Goal: Information Seeking & Learning: Learn about a topic

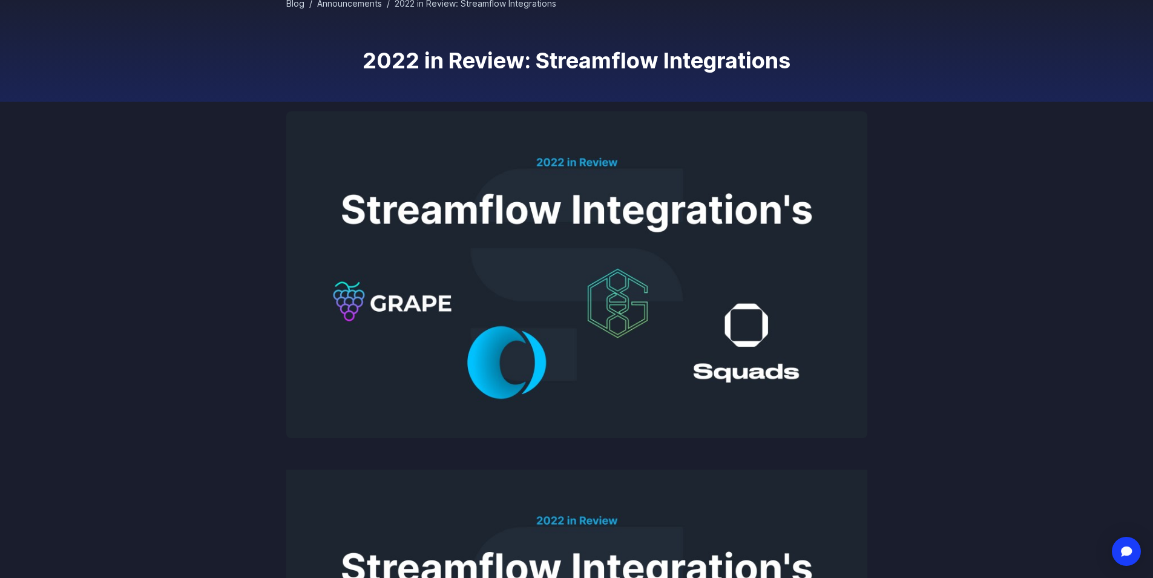
scroll to position [10, 0]
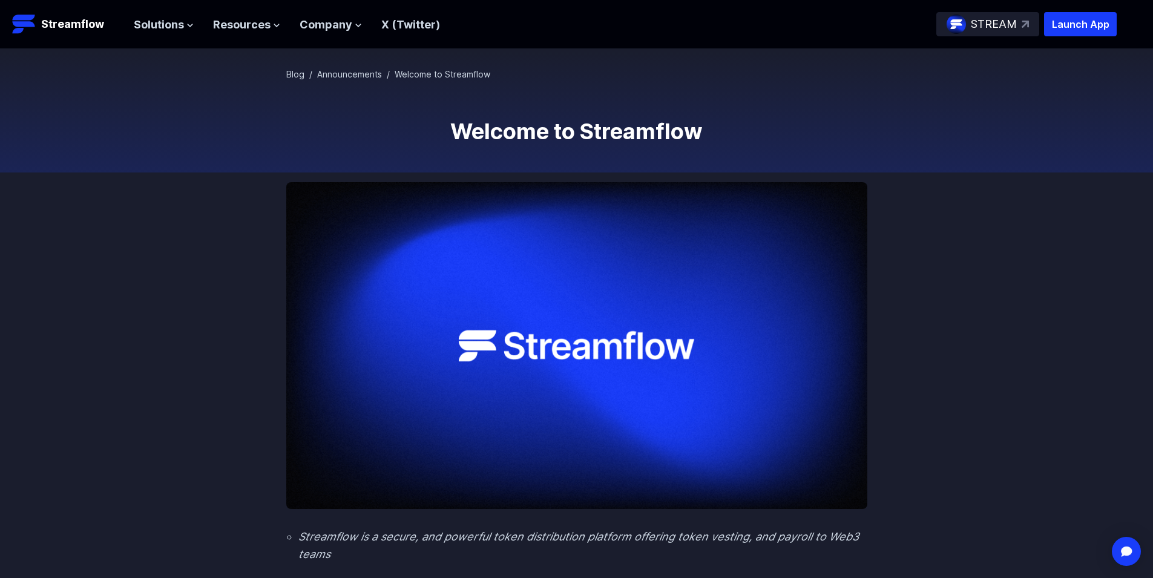
scroll to position [61, 0]
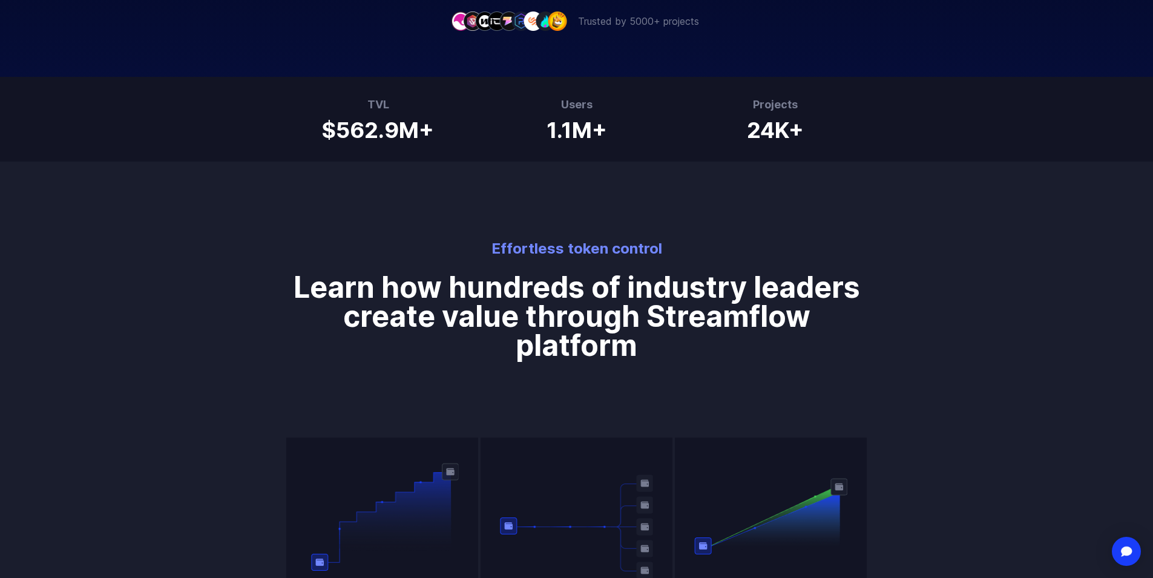
scroll to position [484, 0]
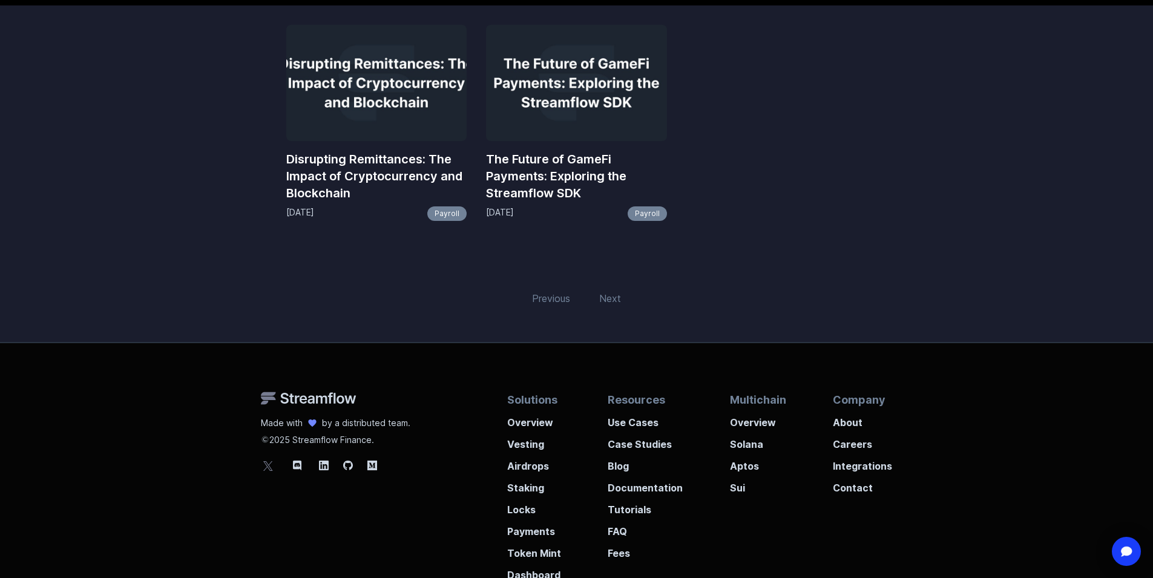
scroll to position [242, 0]
